Goal: Share content

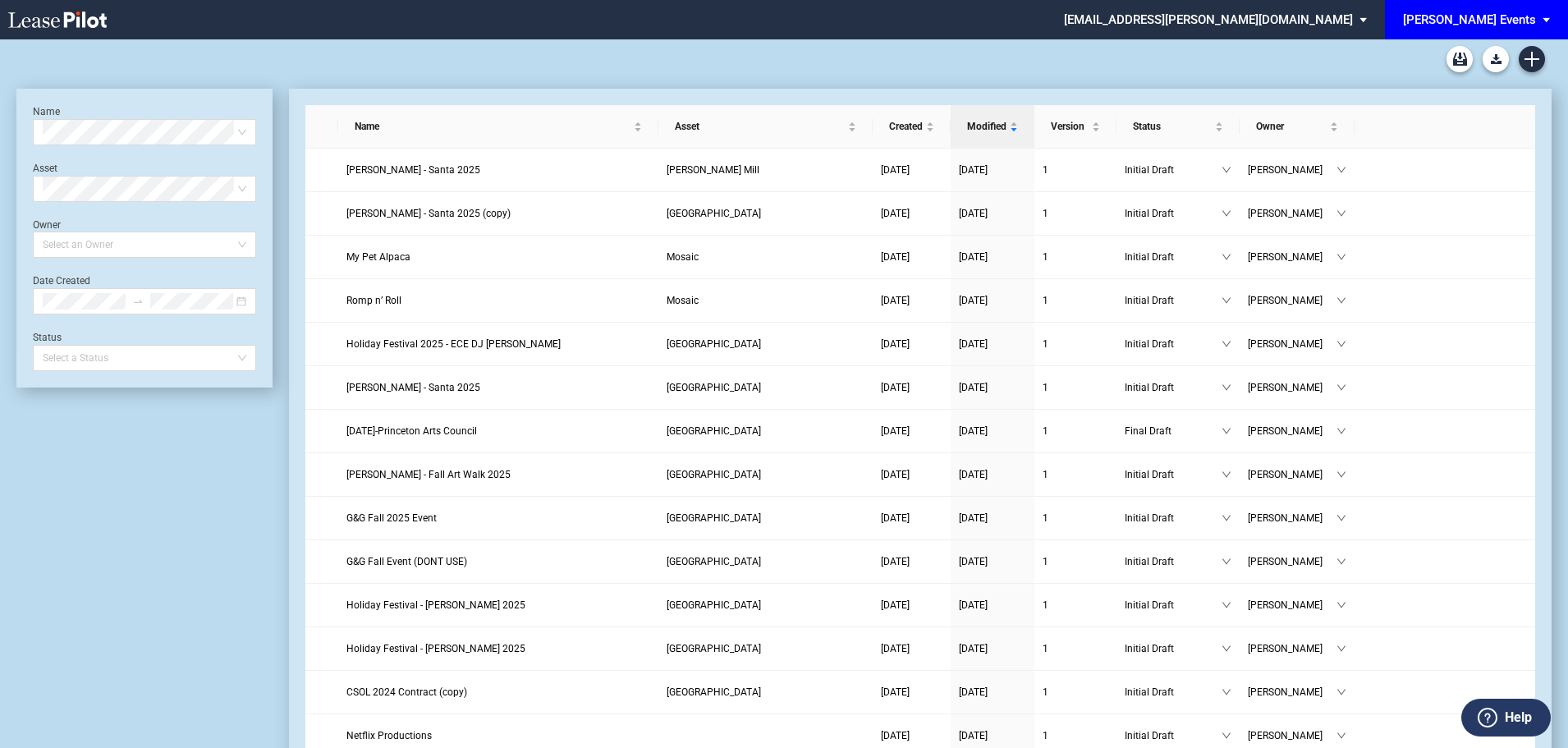
click at [1529, 16] on div "[PERSON_NAME] Events" at bounding box center [1469, 20] width 133 height 15
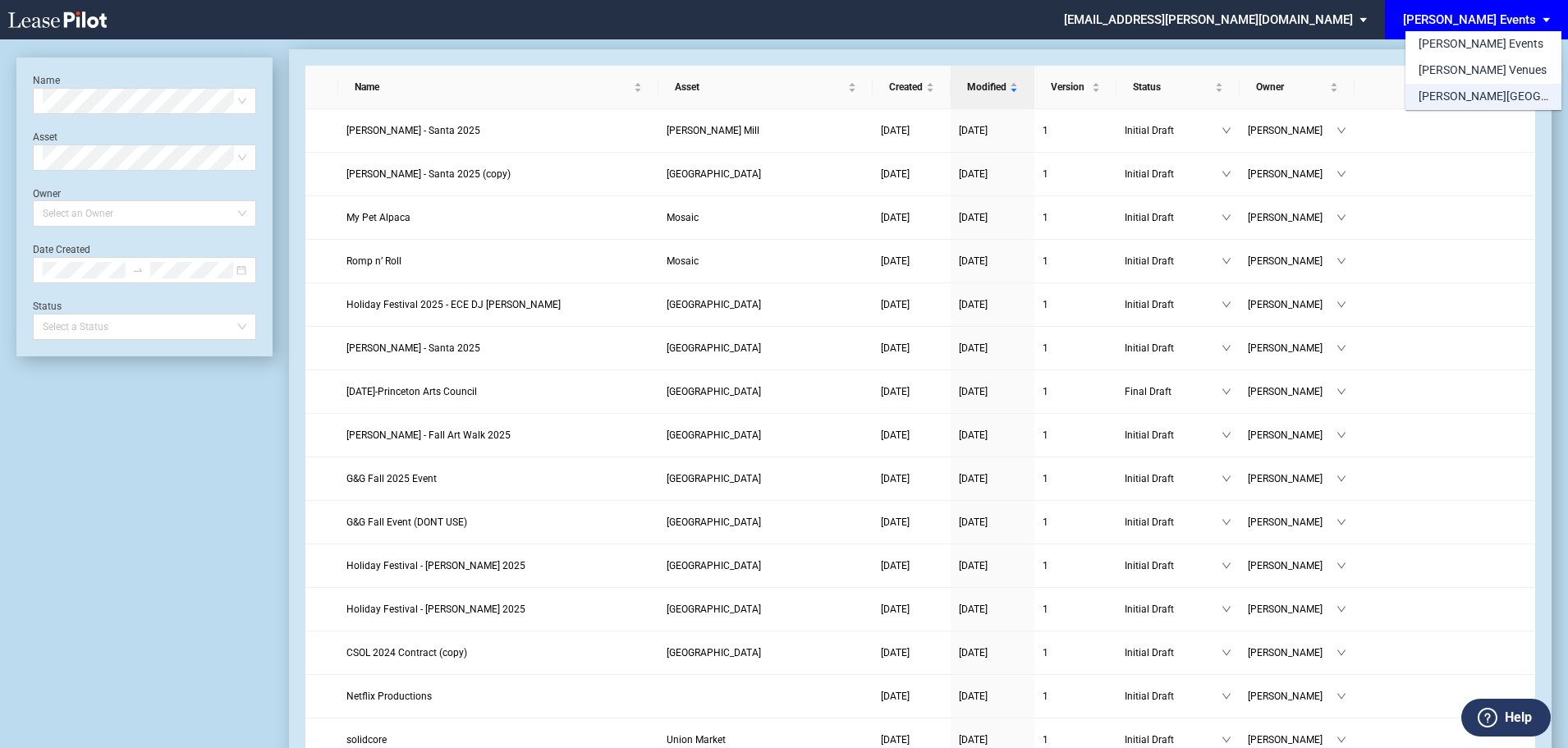
click at [1449, 96] on div "[PERSON_NAME][GEOGRAPHIC_DATA] Consents" at bounding box center [1483, 97] width 130 height 17
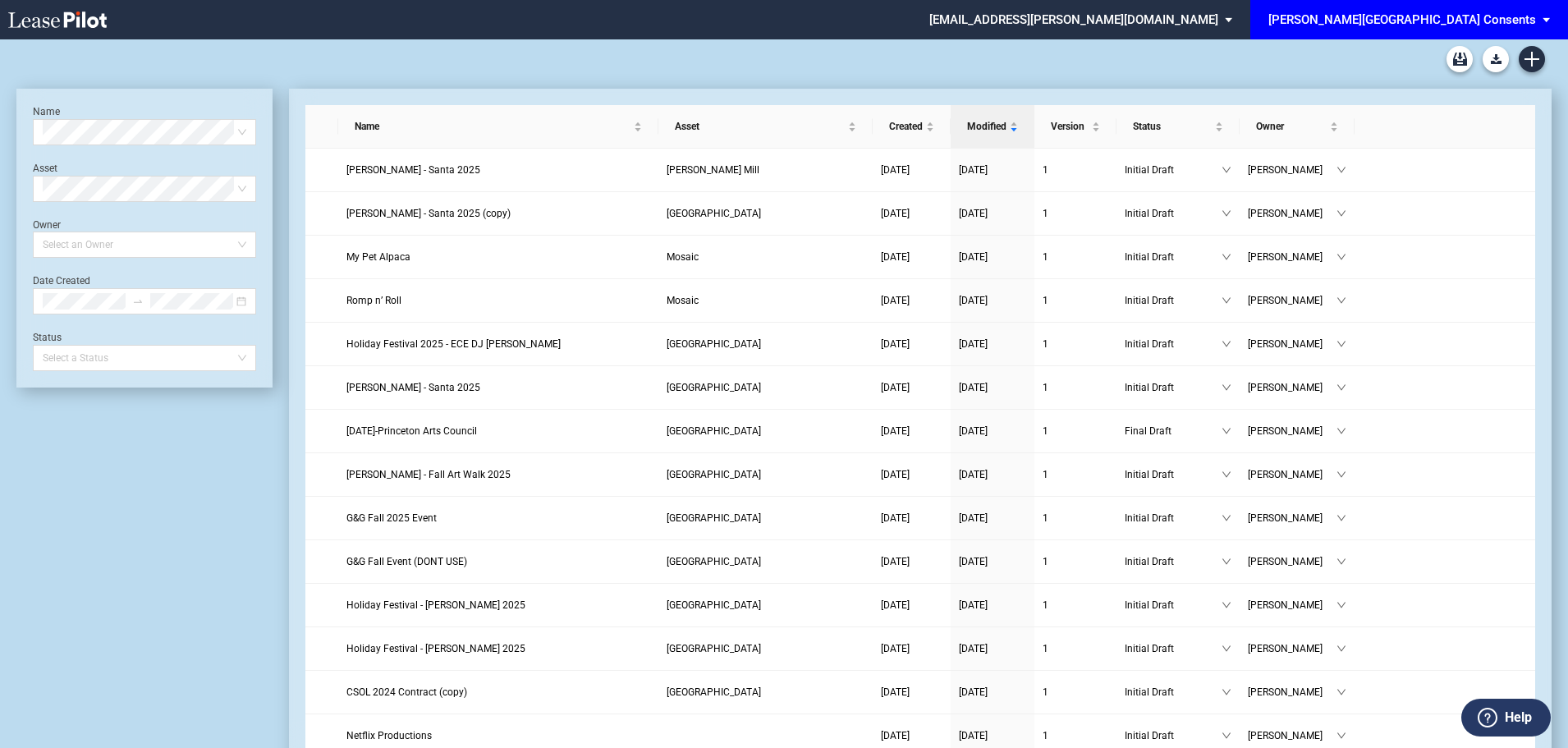
scroll to position [40, 0]
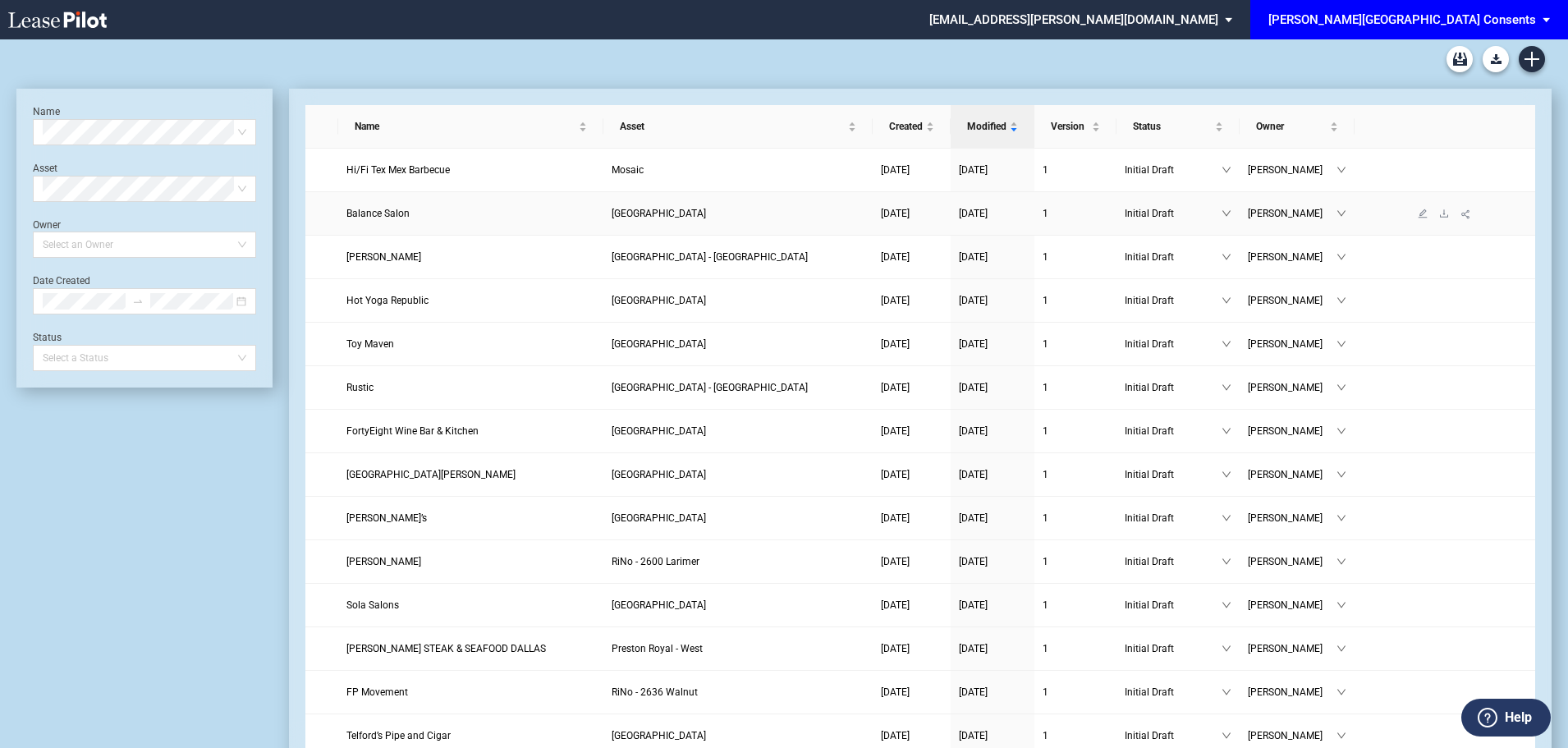
click at [449, 225] on td "Balance Salon" at bounding box center [471, 214] width 265 height 44
click at [483, 223] on td "Balance Salon" at bounding box center [471, 214] width 265 height 44
click at [423, 215] on link "Balance Salon" at bounding box center [471, 214] width 249 height 17
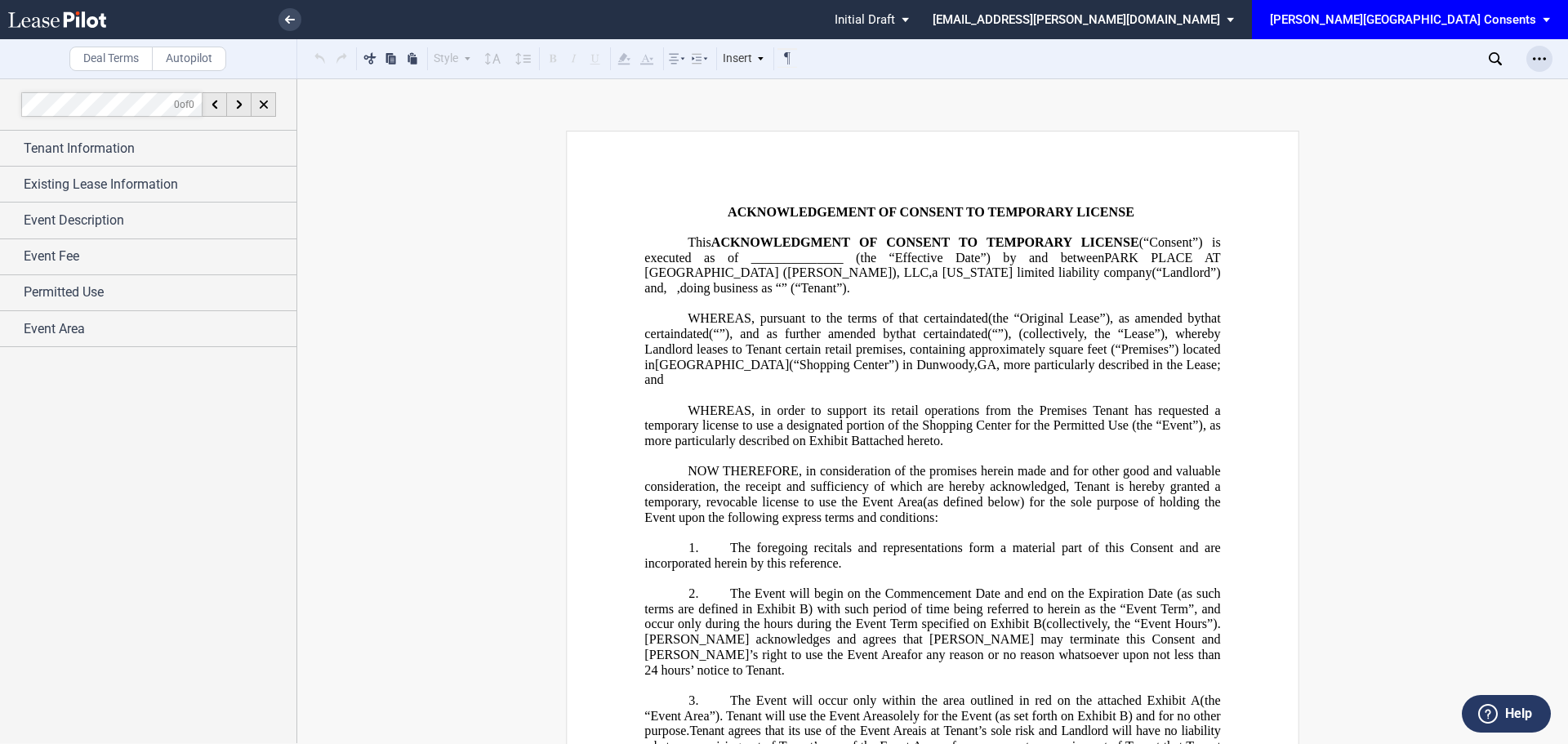
click at [1547, 58] on div "Open Lease options menu" at bounding box center [1540, 58] width 26 height 26
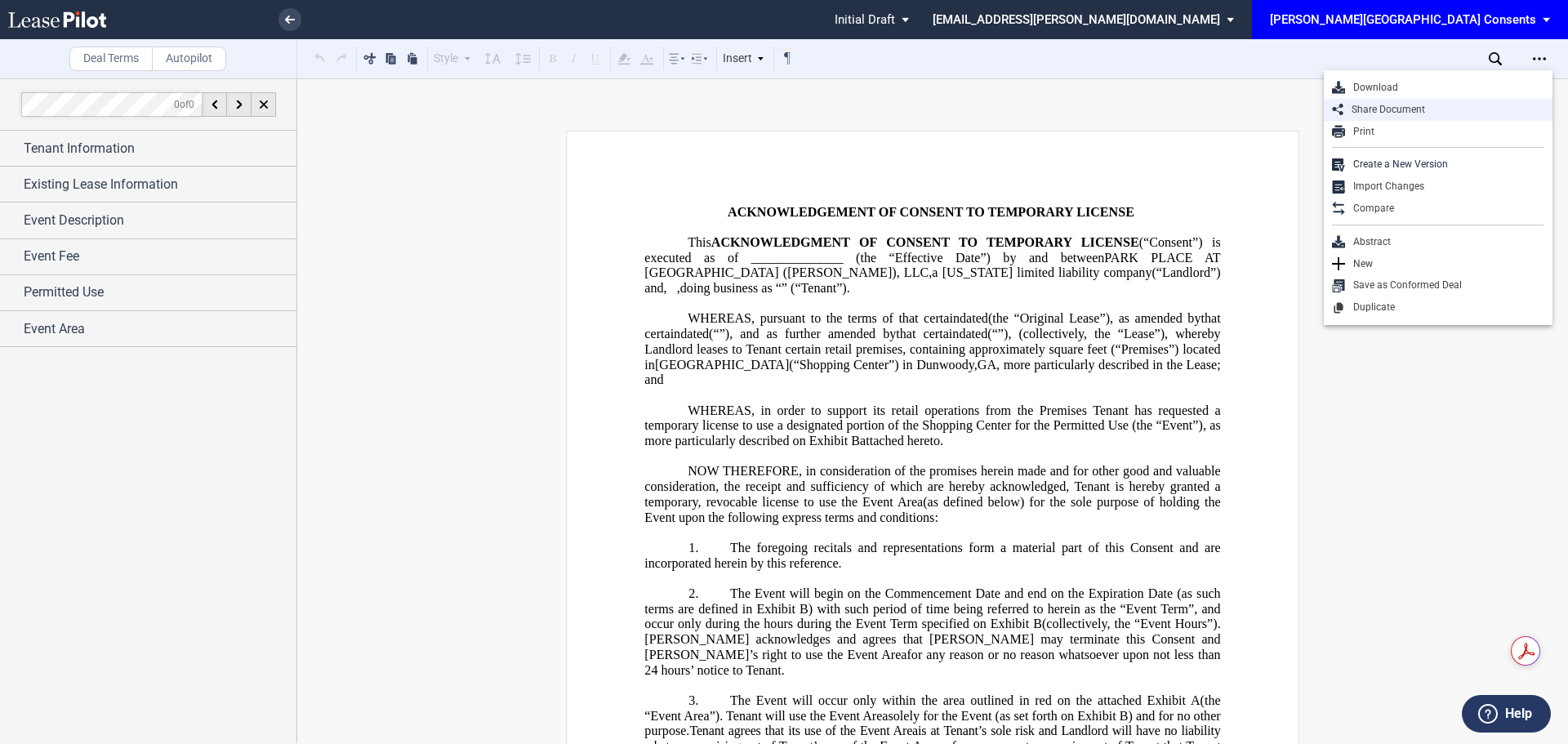
click at [1439, 103] on div "Share Document" at bounding box center [1444, 110] width 201 height 14
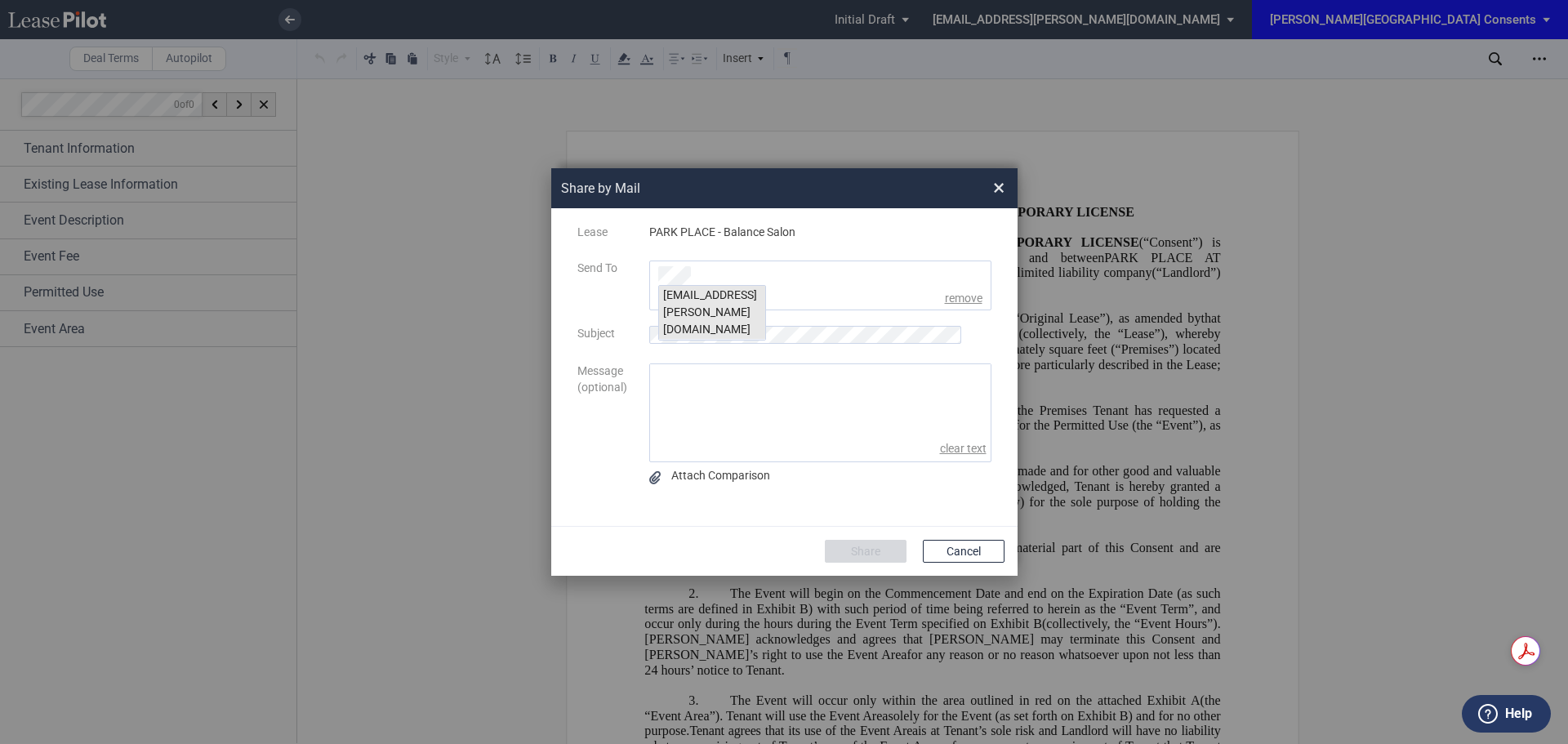
click at [690, 292] on div "jblank@edens.com" at bounding box center [711, 312] width 106 height 54
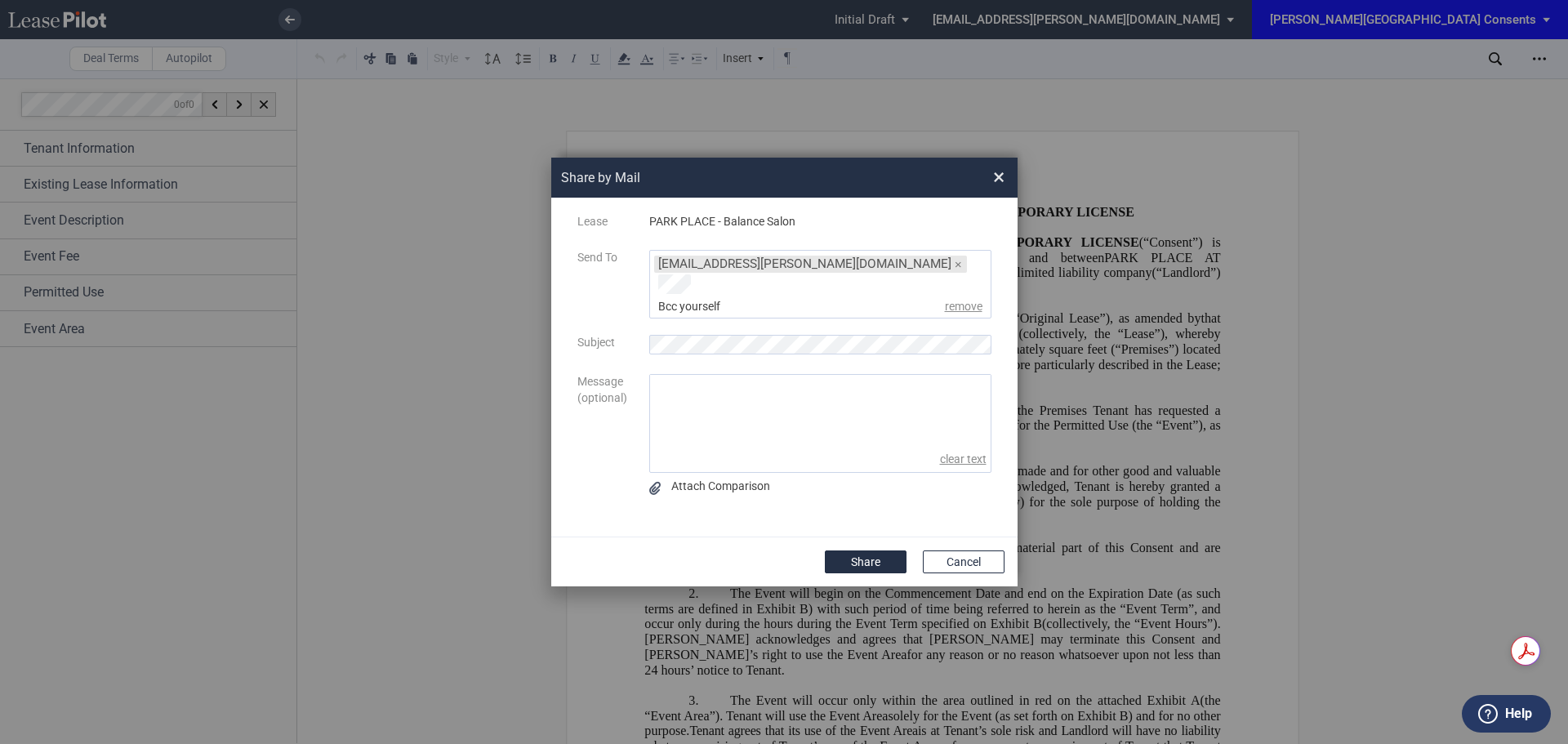
click at [660, 375] on textarea "message" at bounding box center [820, 411] width 340 height 73
paste textarea "I hope you are well. Can you please review this when you get a chance? Thanks, …"
type textarea "Hi, I hope you are well. Can you please review this when you get a chance? Than…"
click at [814, 299] on div "Bcc yourself remove" at bounding box center [824, 307] width 333 height 16
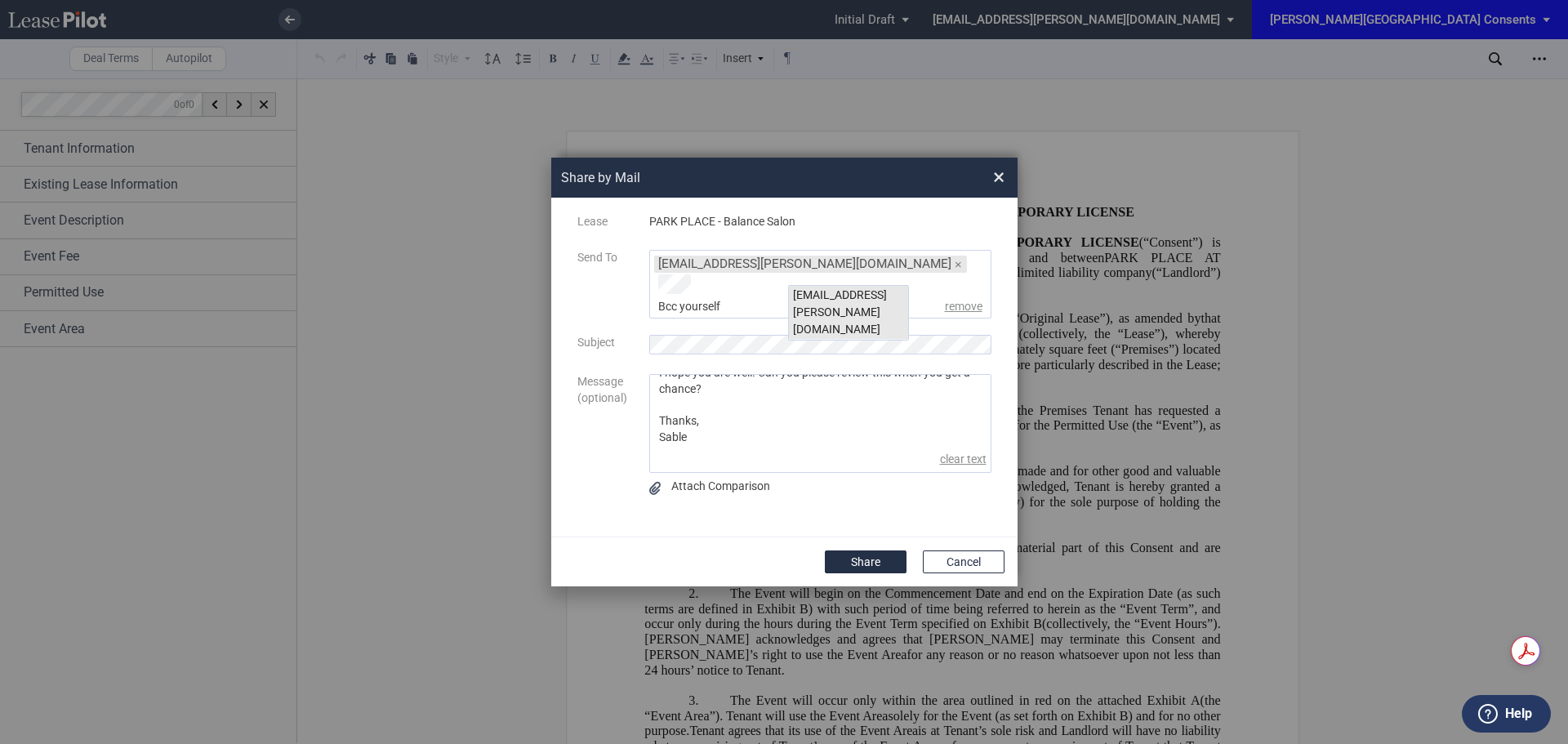
click at [810, 289] on div "kgilbride@edens.com" at bounding box center [848, 312] width 120 height 54
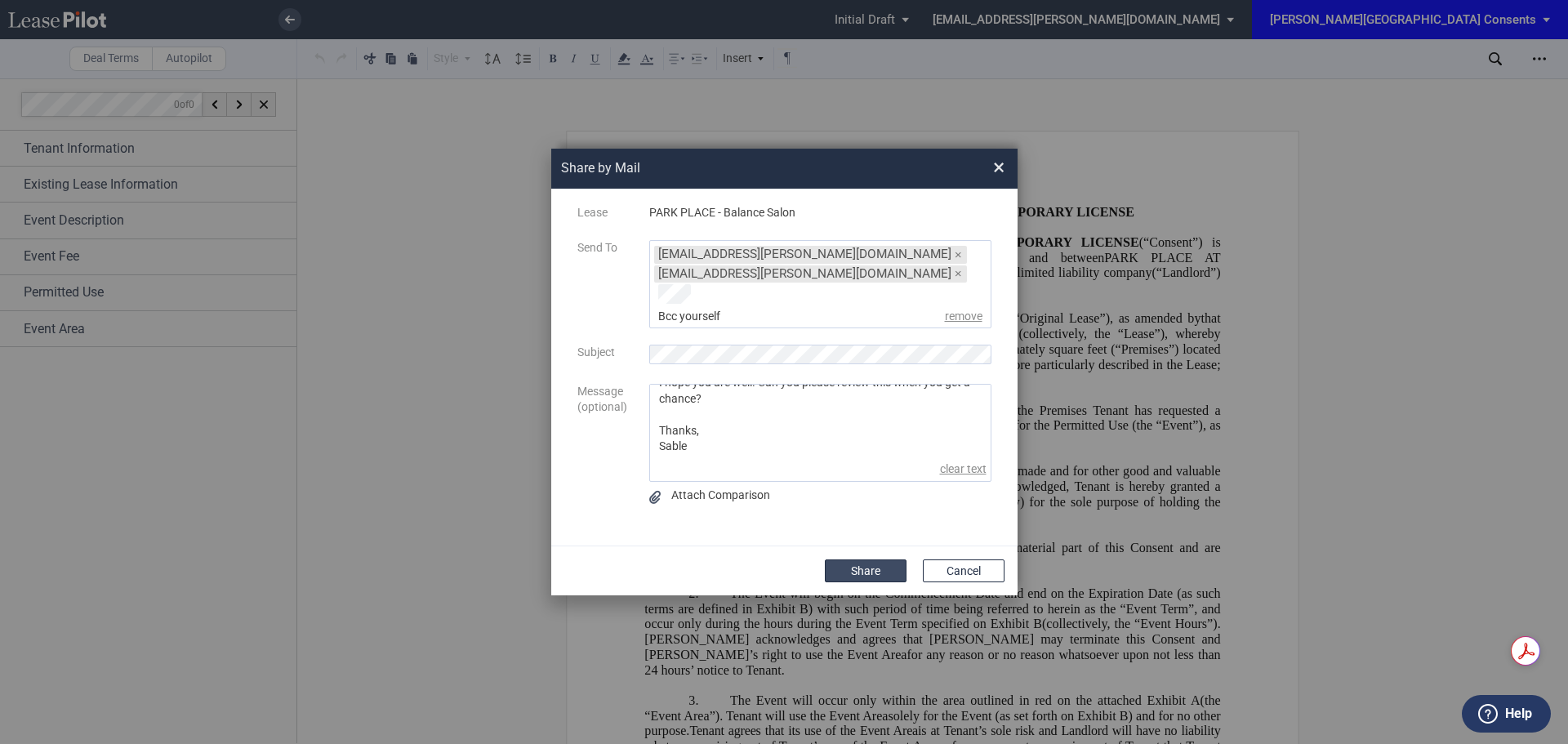
click at [852, 559] on button "Share" at bounding box center [866, 571] width 82 height 23
